Goal: Transaction & Acquisition: Purchase product/service

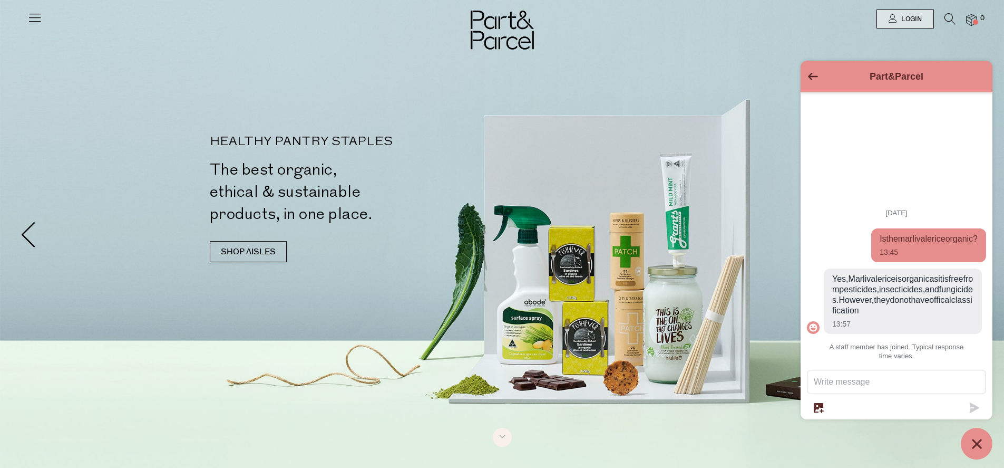
click at [808, 73] on button "Go back to the main screen" at bounding box center [813, 77] width 10 height 9
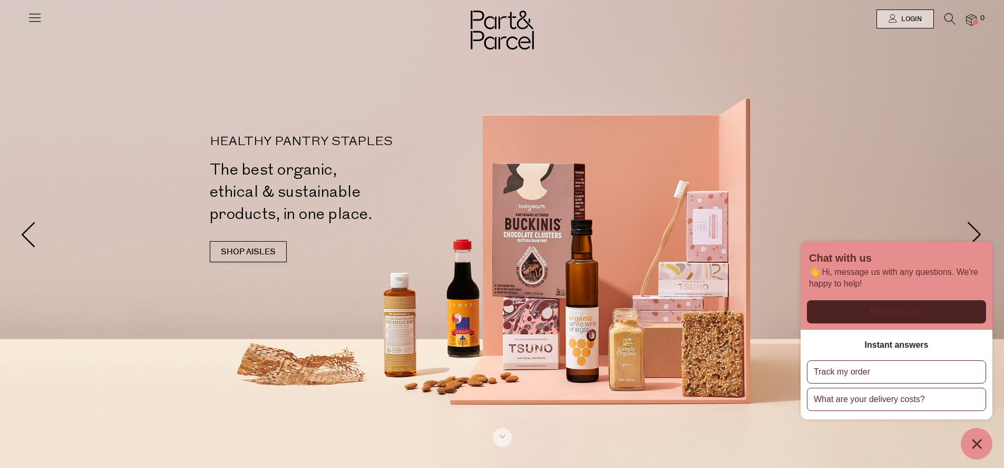
click at [979, 441] on icon "Chat window" at bounding box center [976, 443] width 9 height 9
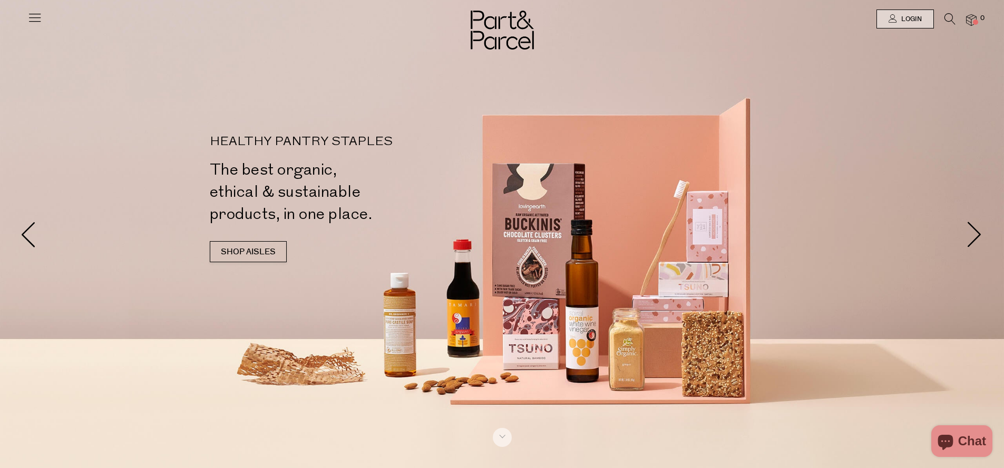
click at [961, 434] on span "Chat" at bounding box center [972, 441] width 28 height 16
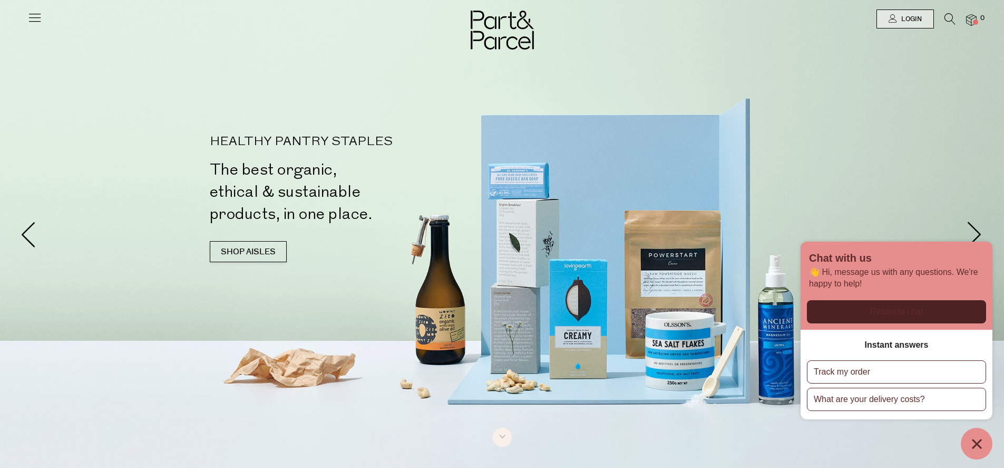
click at [35, 12] on icon at bounding box center [34, 17] width 15 height 15
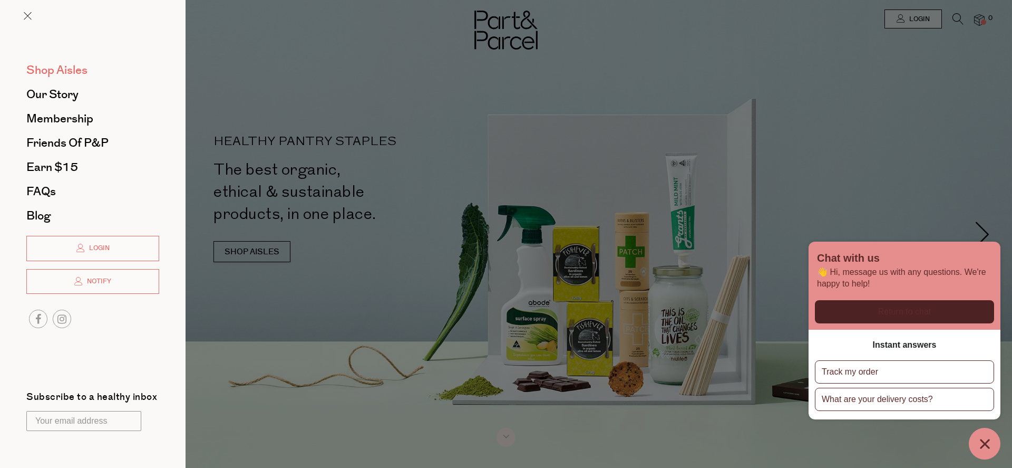
click at [58, 67] on span "Shop Aisles" at bounding box center [56, 70] width 61 height 17
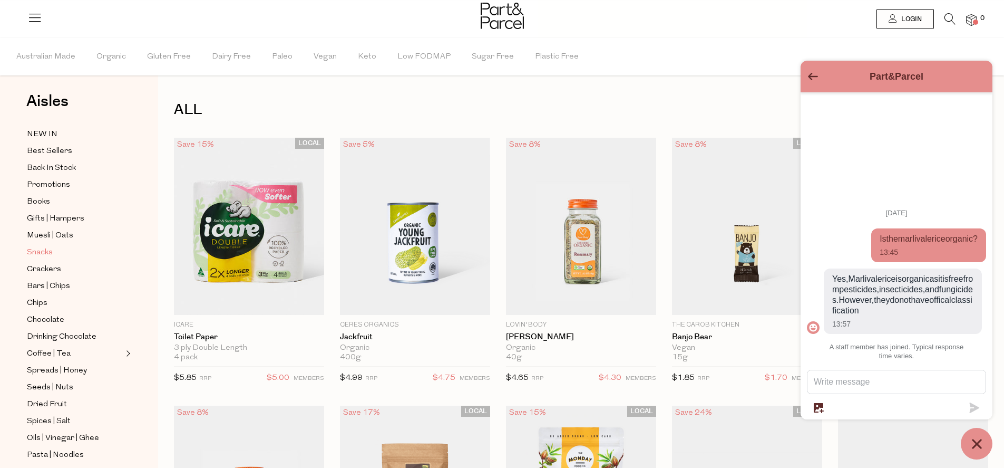
scroll to position [8, 0]
click at [37, 247] on span "Snacks" at bounding box center [40, 252] width 26 height 13
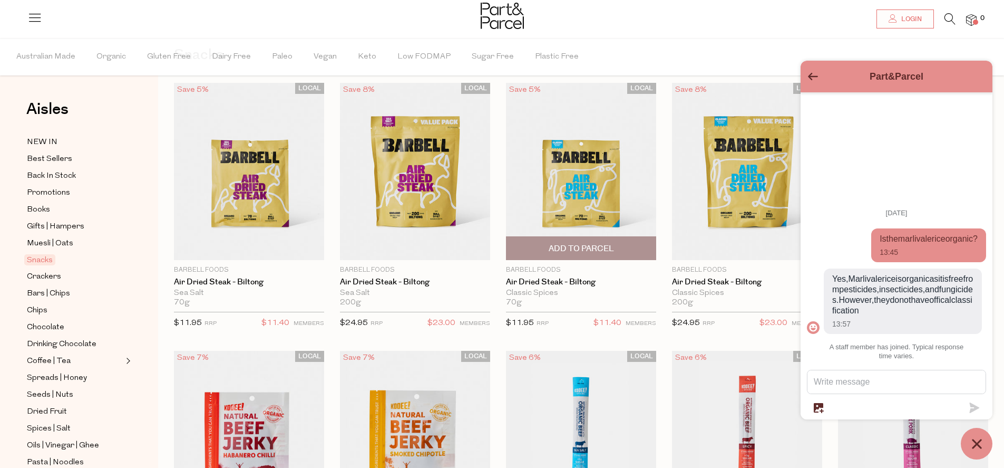
scroll to position [62, 0]
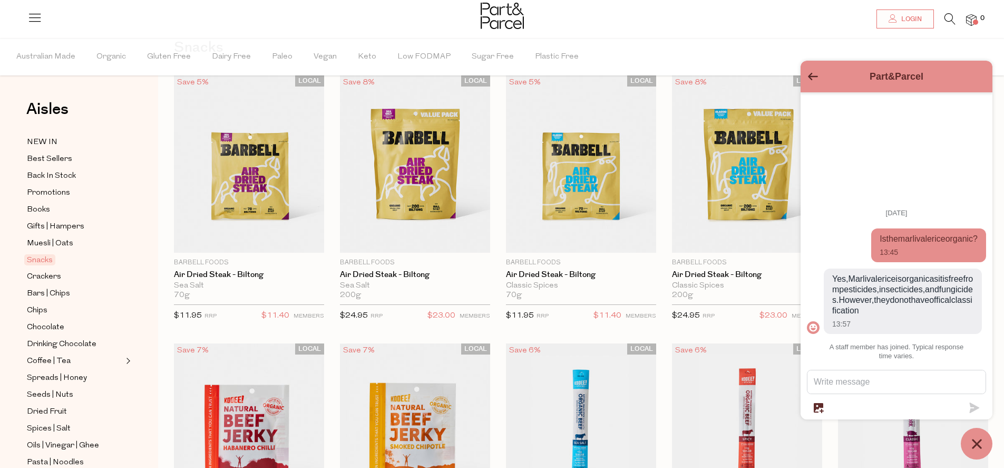
click at [812, 78] on icon "Go back to the main screen" at bounding box center [813, 76] width 10 height 7
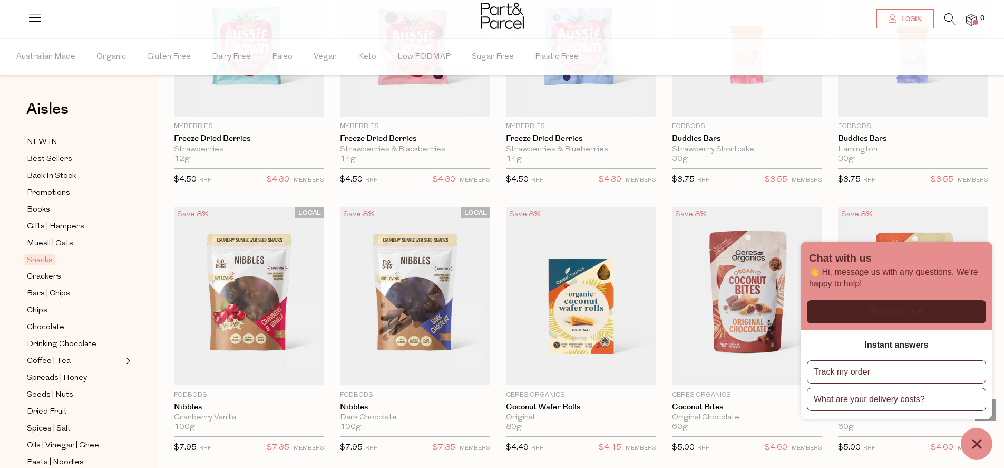
scroll to position [1366, 0]
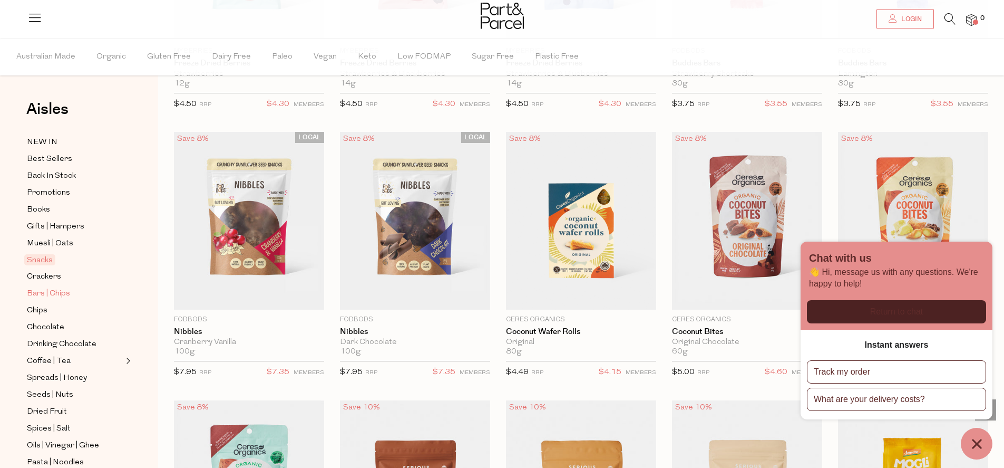
click at [52, 288] on span "Bars | Chips" at bounding box center [48, 293] width 43 height 13
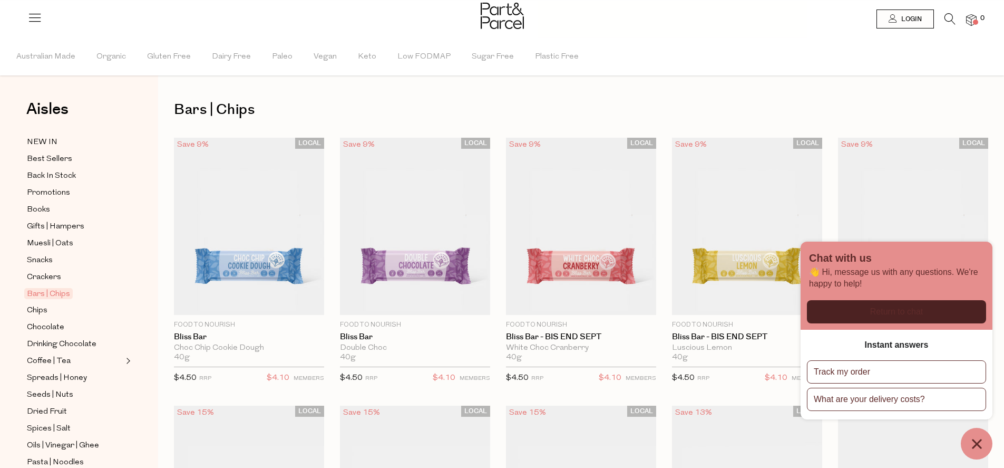
click at [980, 442] on icon "Chat window" at bounding box center [977, 443] width 16 height 16
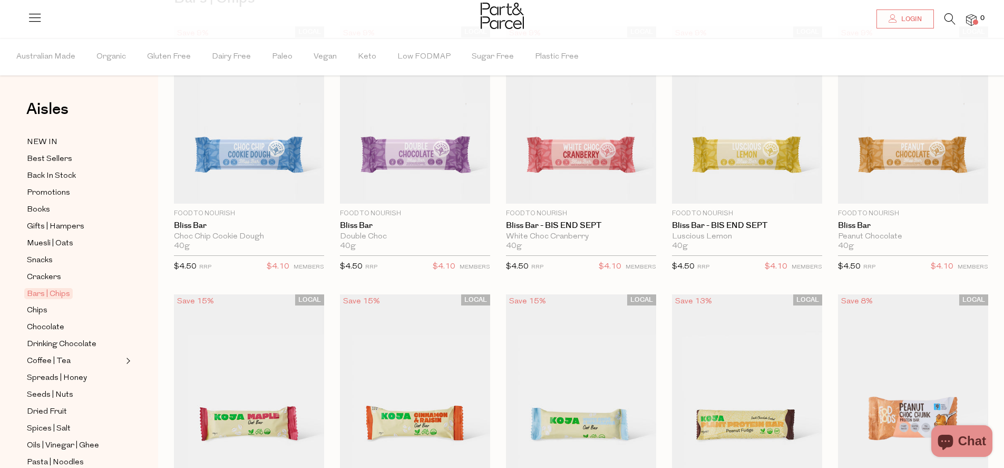
scroll to position [152, 0]
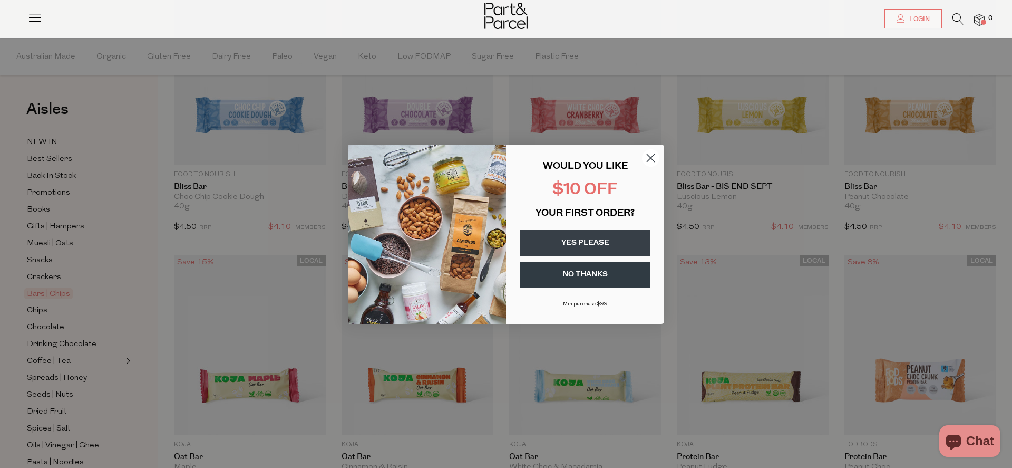
click at [653, 153] on circle "Close dialog" at bounding box center [650, 157] width 17 height 17
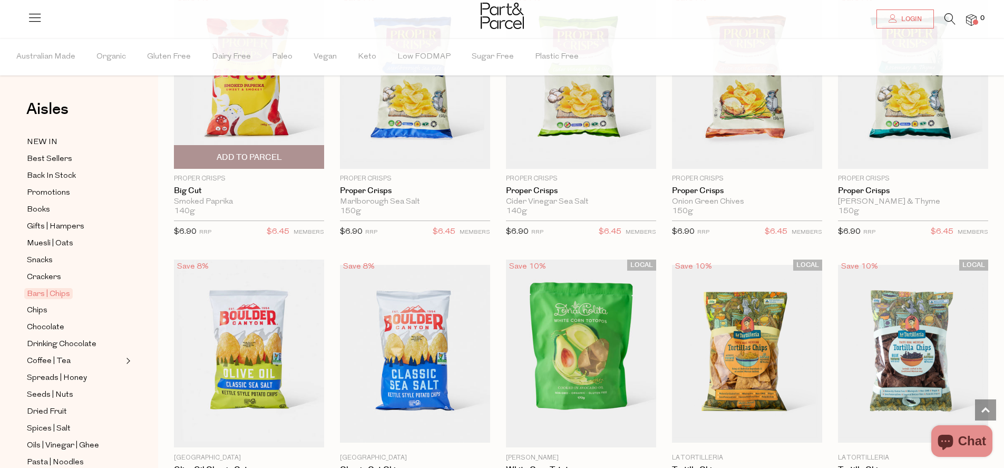
scroll to position [3562, 0]
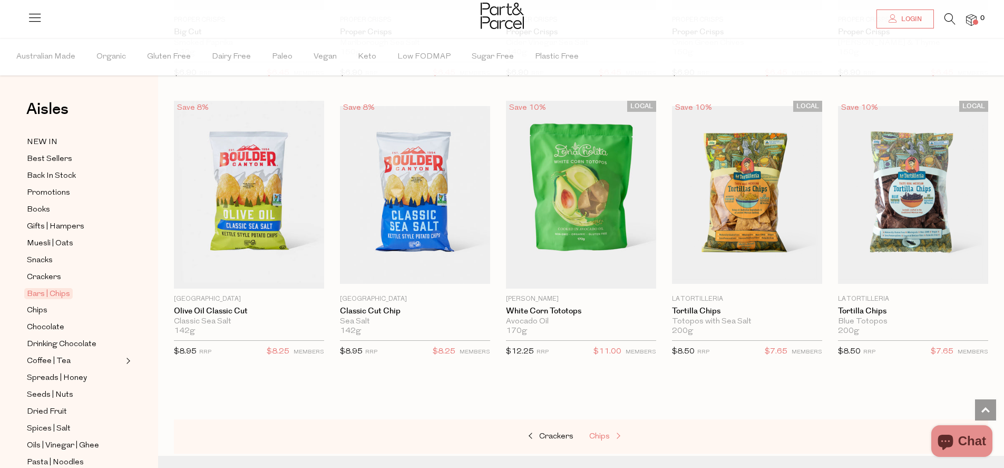
click at [600, 432] on span "Chips" at bounding box center [599, 436] width 21 height 8
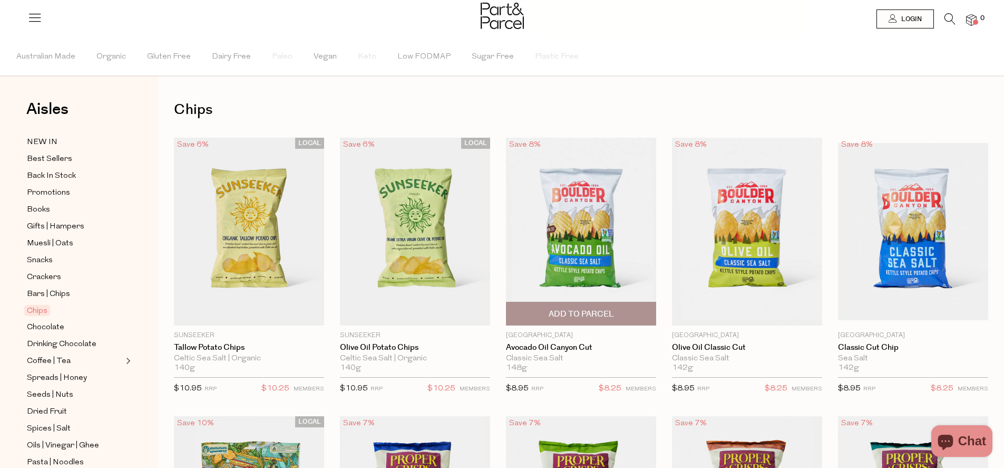
click at [576, 308] on span "Add To Parcel" at bounding box center [581, 313] width 65 height 11
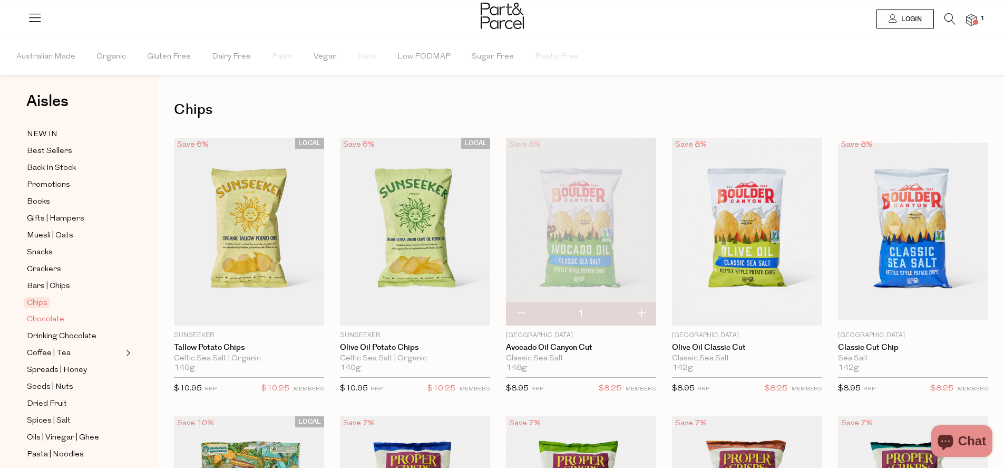
scroll to position [65, 0]
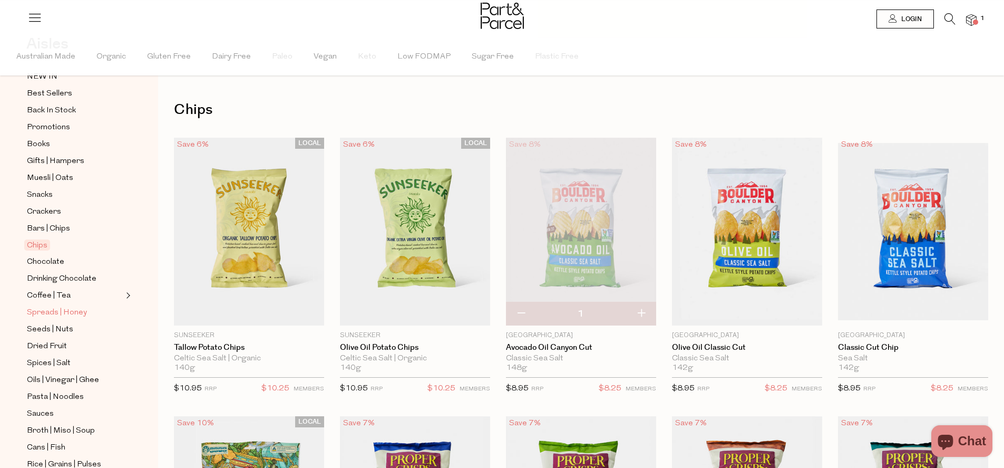
click at [77, 313] on span "Spreads | Honey" at bounding box center [57, 312] width 60 height 13
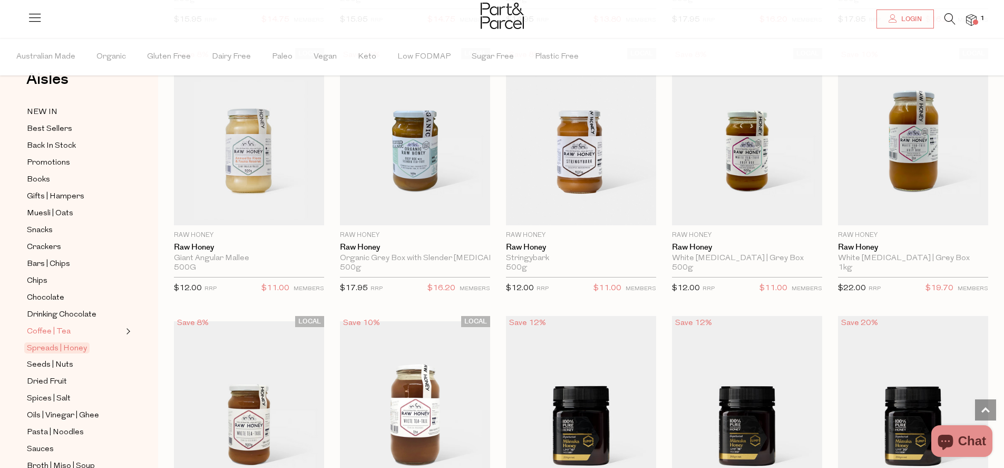
scroll to position [90, 0]
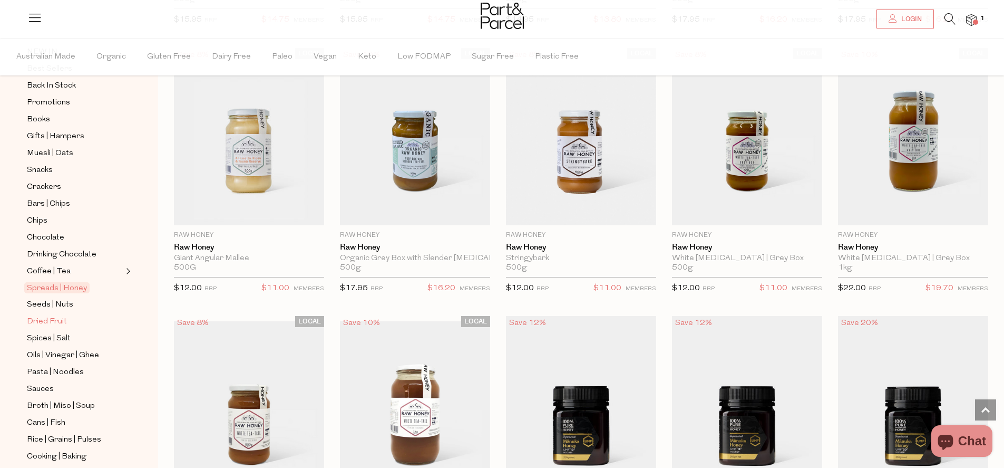
click at [46, 315] on span "Dried Fruit" at bounding box center [47, 321] width 40 height 13
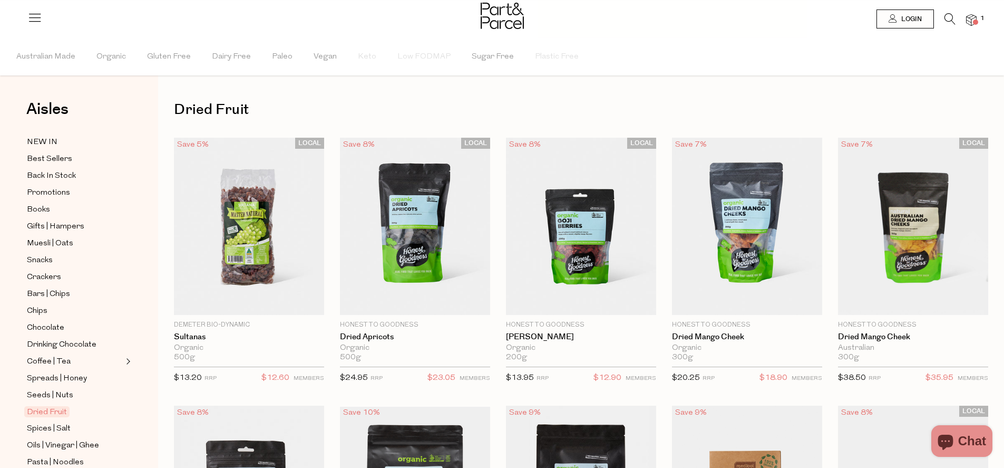
click at [951, 17] on icon at bounding box center [950, 19] width 11 height 12
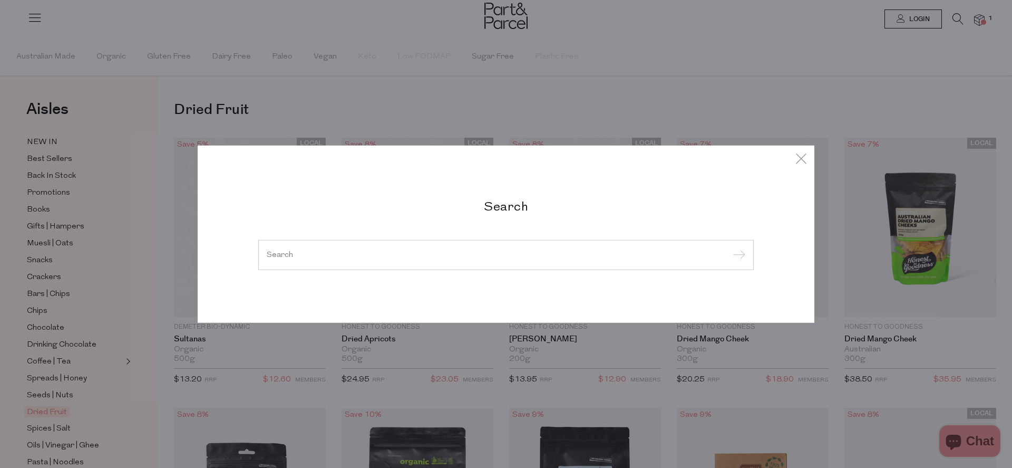
click at [394, 250] on div at bounding box center [505, 254] width 495 height 31
click at [396, 254] on input "search" at bounding box center [506, 254] width 479 height 8
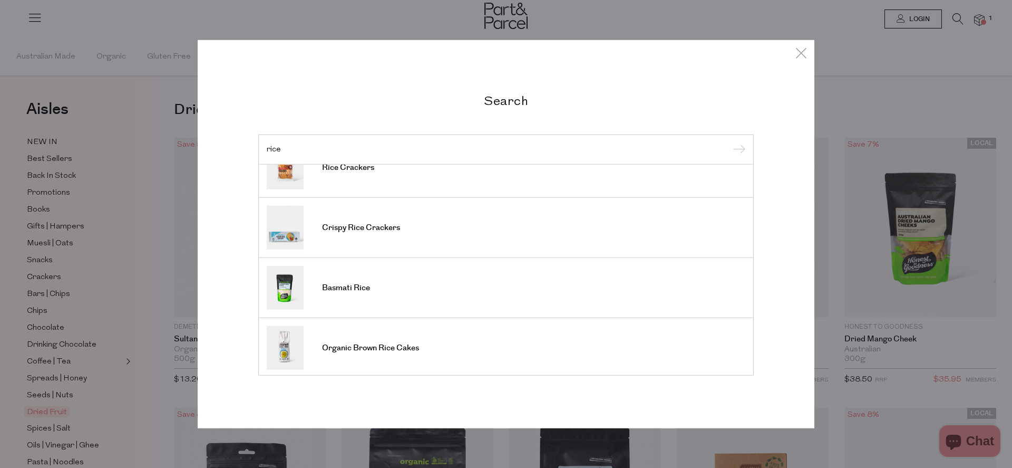
scroll to position [390, 0]
type input "rice"
click at [741, 147] on input "submit" at bounding box center [738, 150] width 16 height 16
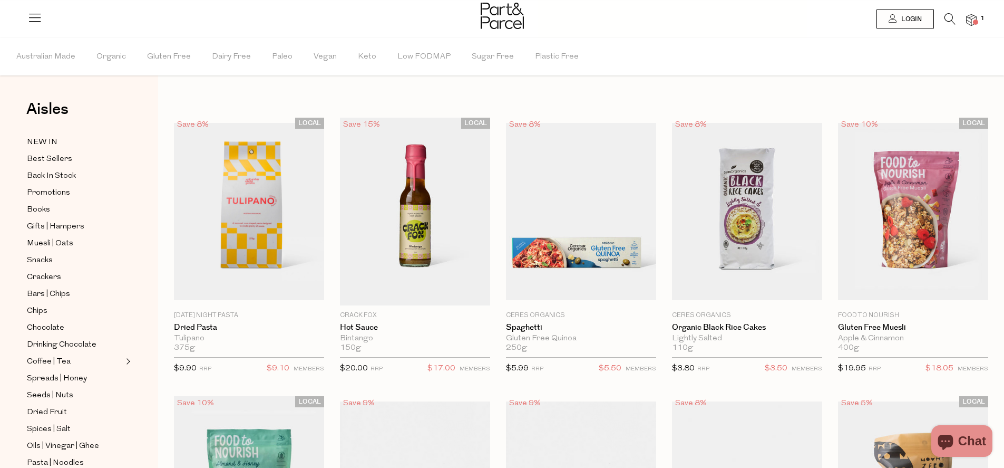
click at [949, 16] on icon at bounding box center [950, 19] width 11 height 12
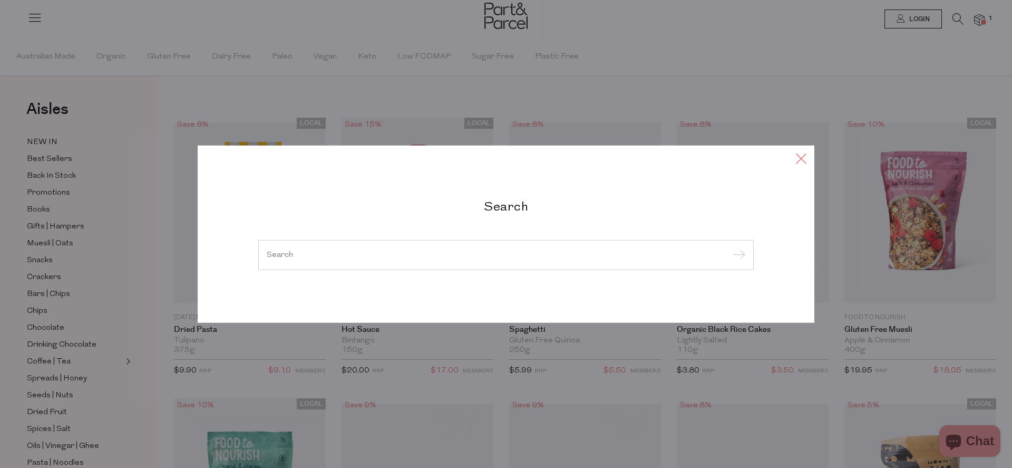
click at [803, 158] on icon at bounding box center [801, 157] width 16 height 15
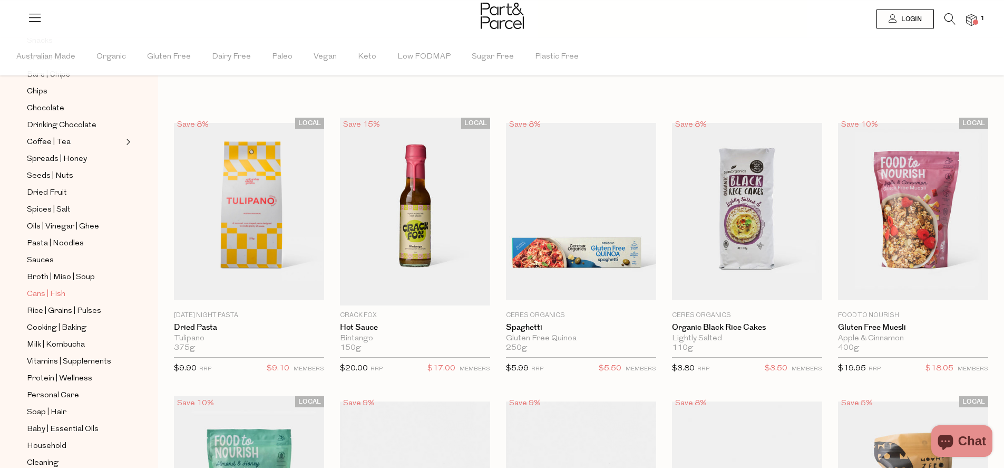
scroll to position [211, 0]
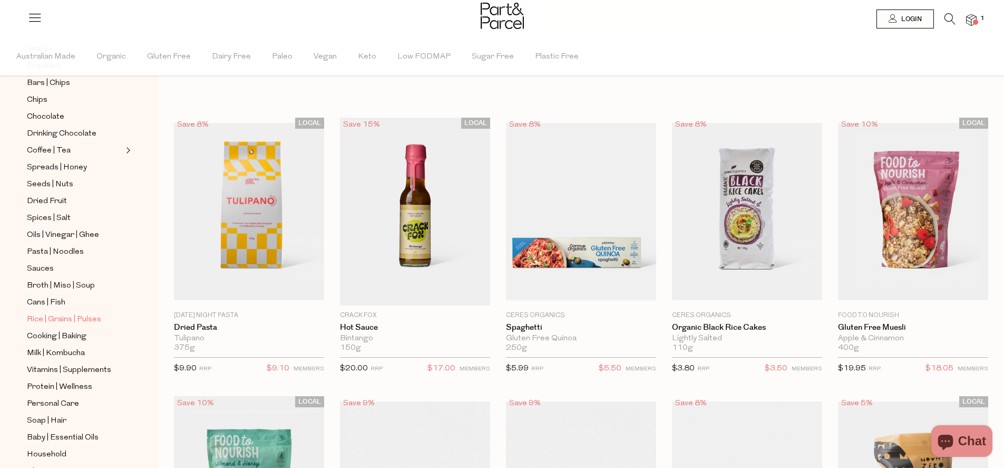
click at [31, 316] on span "Rice | Grains | Pulses" at bounding box center [64, 319] width 74 height 13
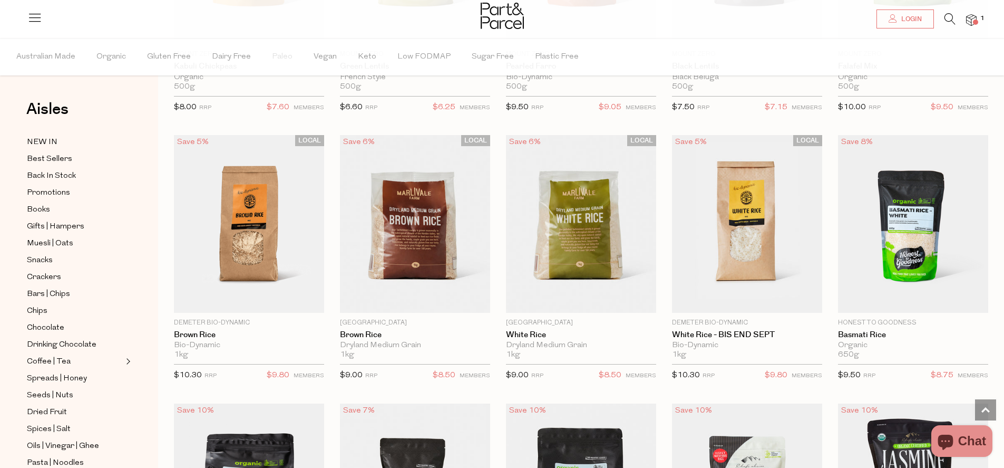
scroll to position [279, 0]
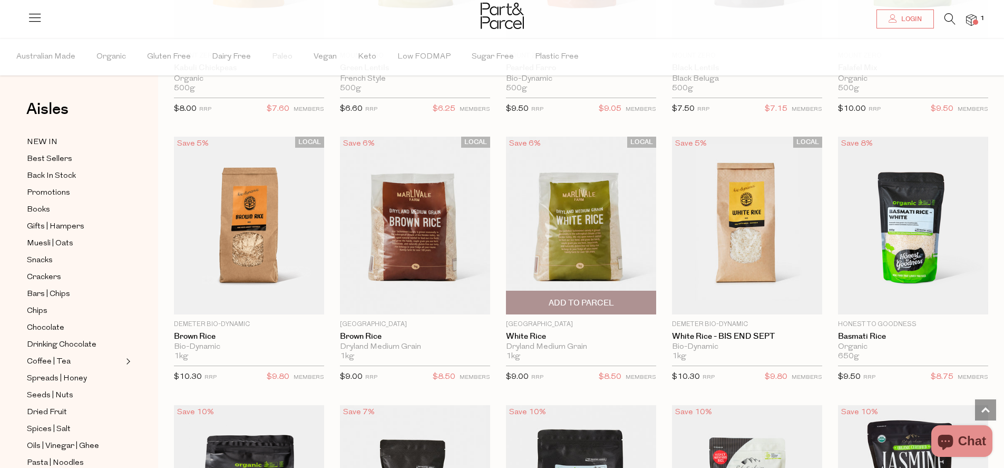
click at [573, 234] on img at bounding box center [581, 225] width 150 height 177
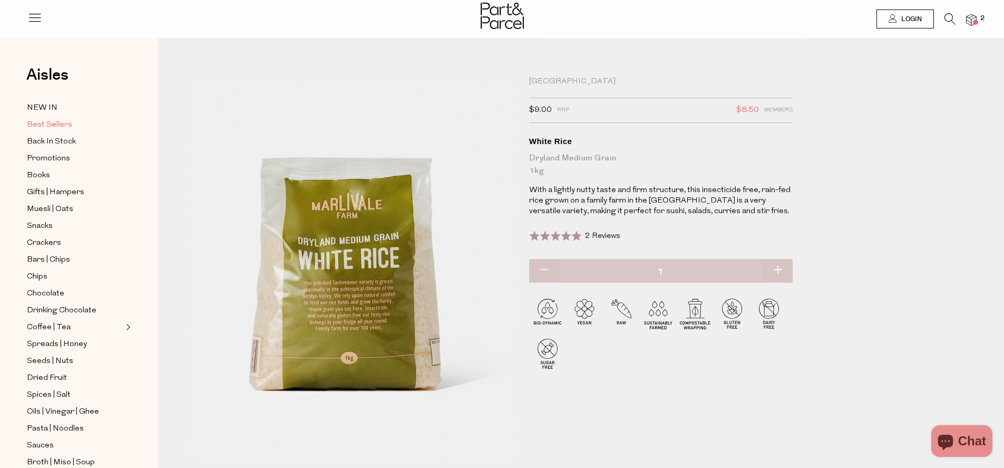
click at [48, 121] on span "Best Sellers" at bounding box center [49, 125] width 45 height 13
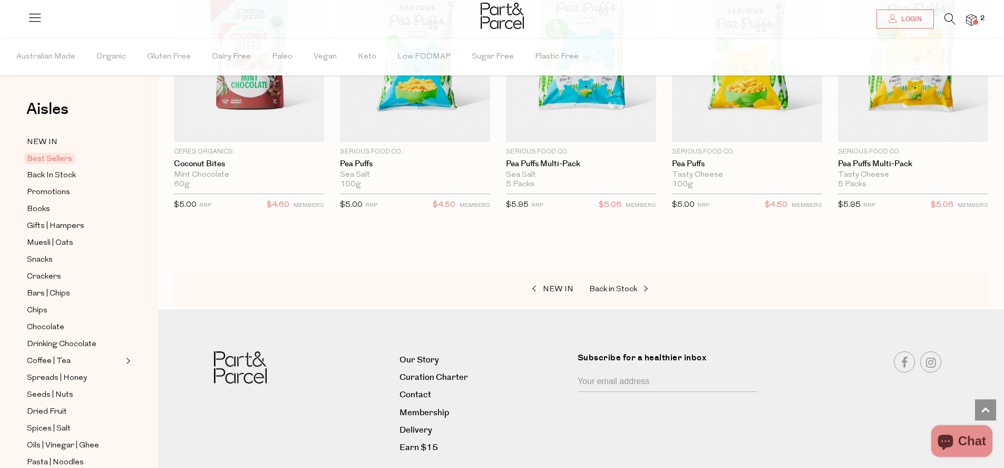
scroll to position [2106, 0]
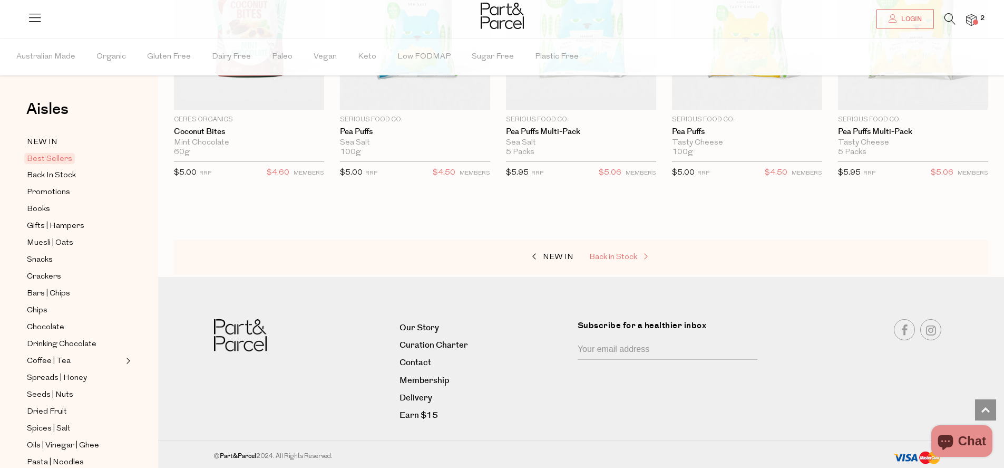
click at [617, 253] on span "Back in Stock" at bounding box center [613, 257] width 48 height 8
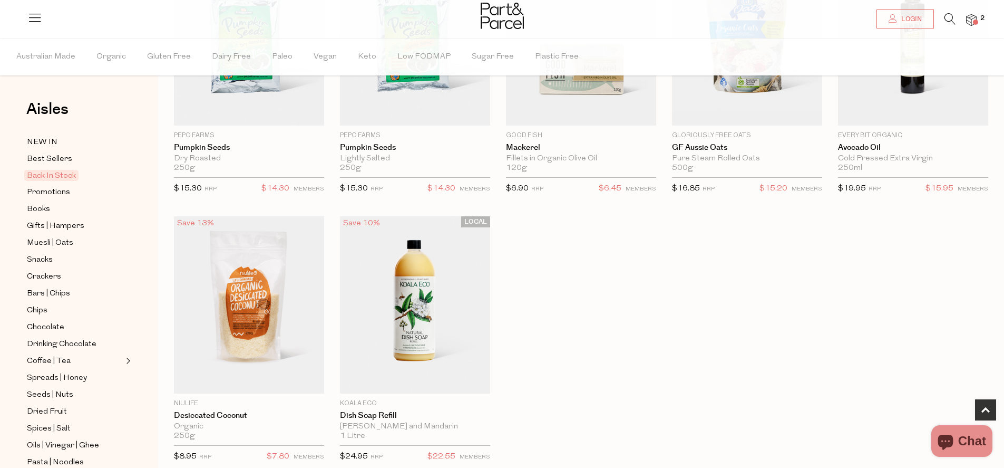
scroll to position [247, 0]
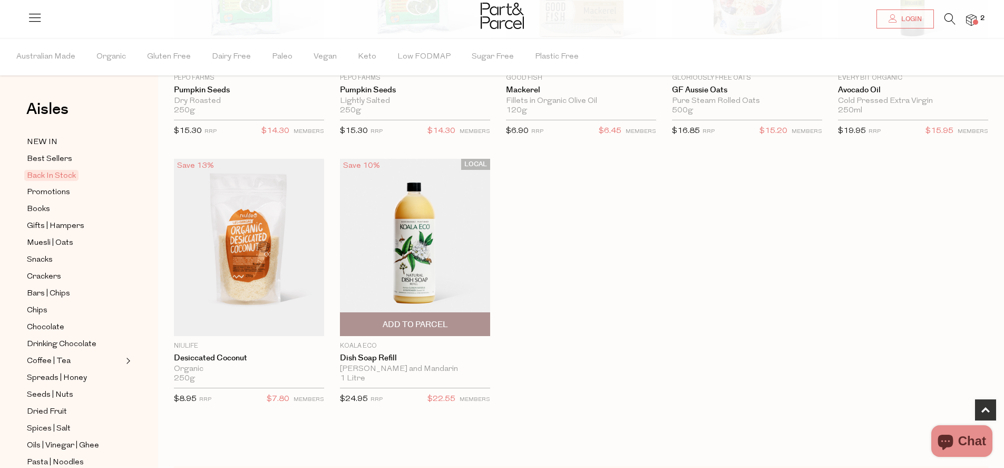
click at [411, 324] on span "Add To Parcel" at bounding box center [415, 324] width 65 height 11
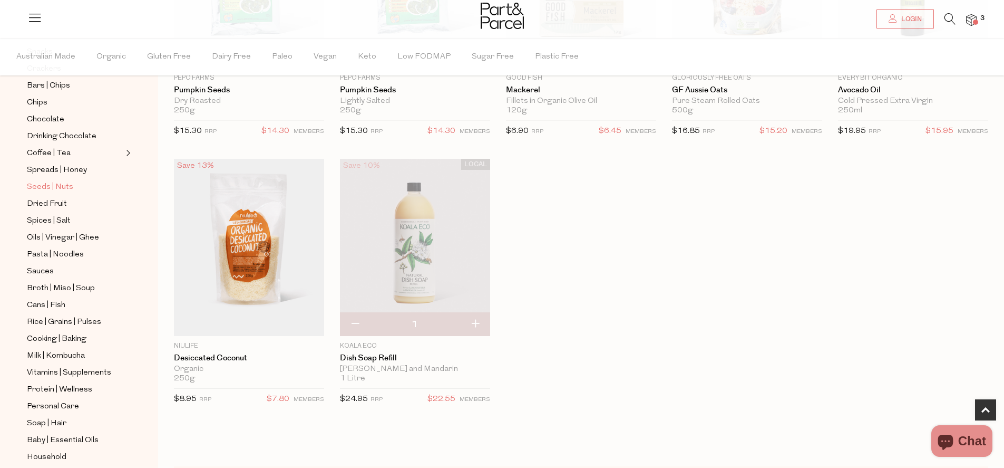
scroll to position [208, 0]
click at [65, 217] on span "Spices | Salt" at bounding box center [49, 220] width 44 height 13
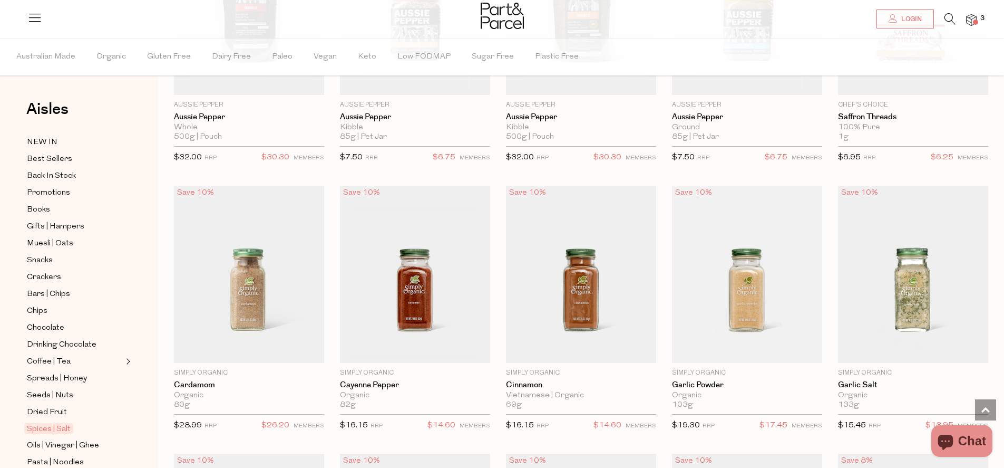
scroll to position [1109, 0]
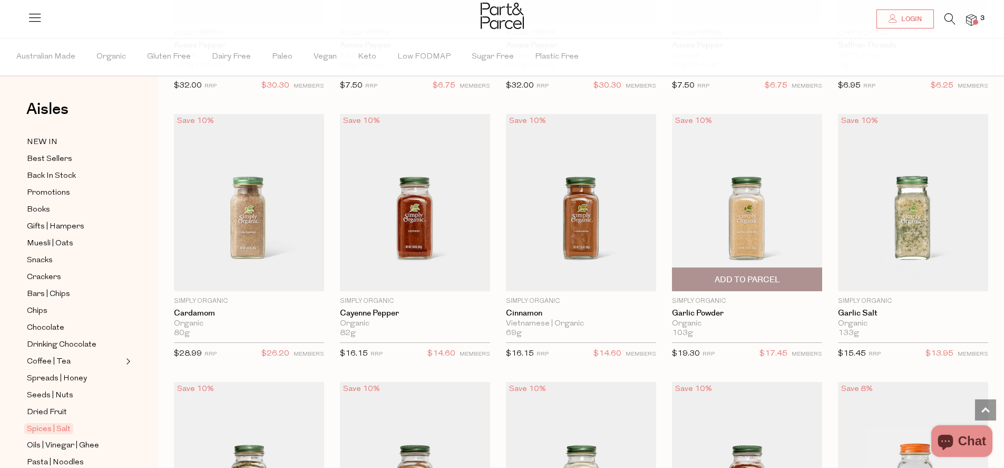
click at [726, 272] on span "Add To Parcel" at bounding box center [747, 279] width 144 height 23
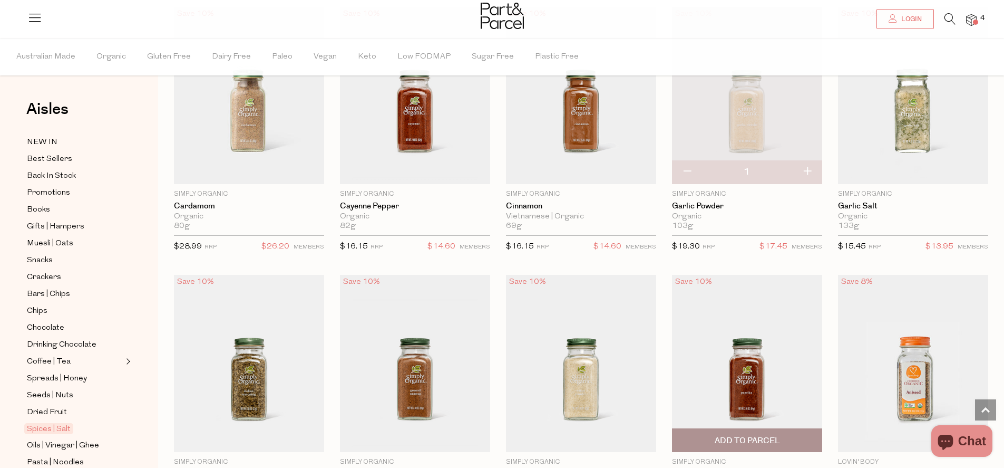
scroll to position [1367, 0]
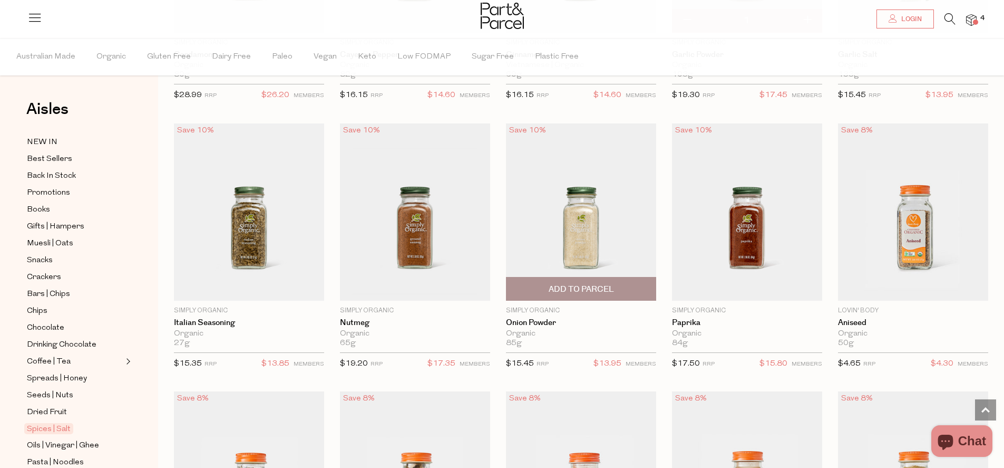
click at [553, 278] on span "Add To Parcel" at bounding box center [581, 288] width 144 height 23
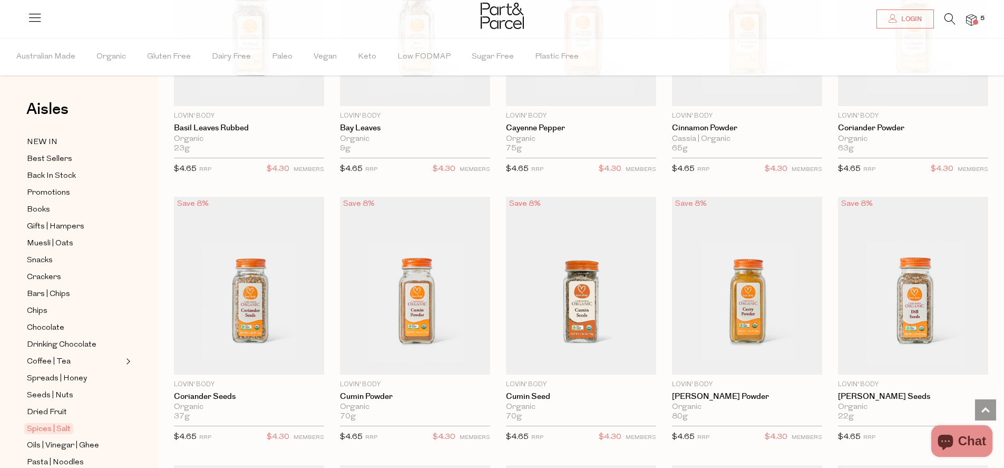
scroll to position [1887, 0]
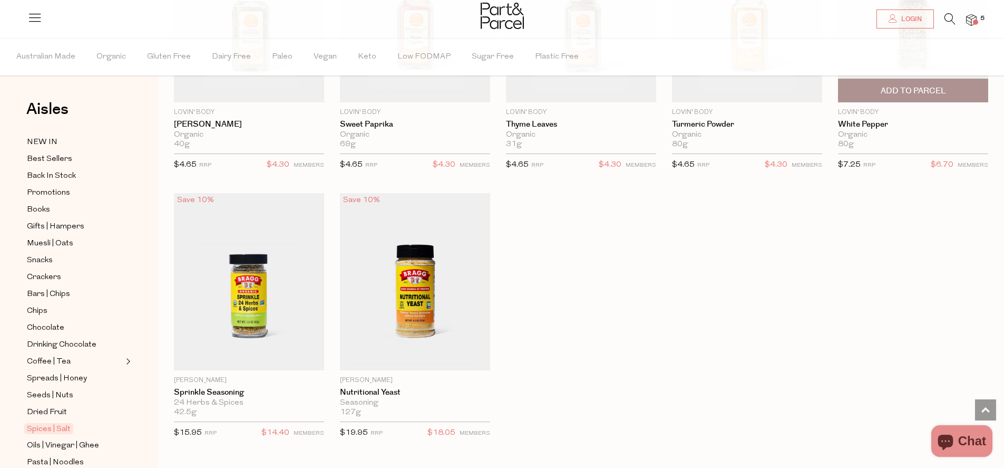
scroll to position [2905, 0]
